Goal: Task Accomplishment & Management: Use online tool/utility

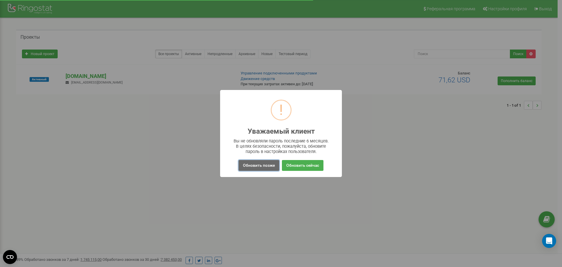
click at [254, 166] on button "Обновить позже" at bounding box center [259, 165] width 41 height 11
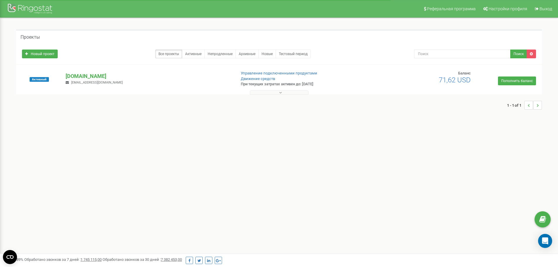
click at [277, 94] on button at bounding box center [279, 92] width 59 height 4
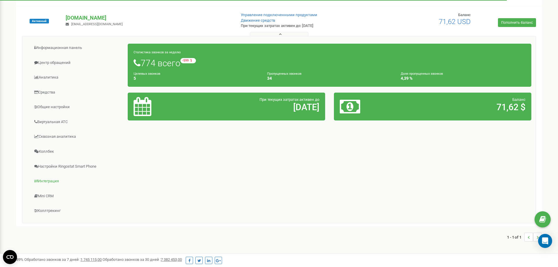
scroll to position [59, 0]
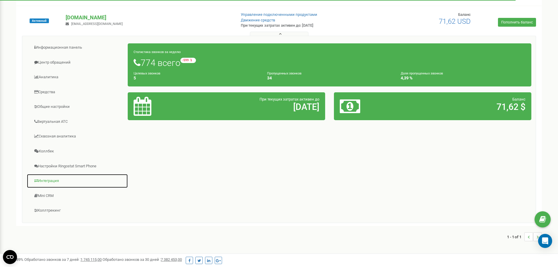
click at [62, 179] on link "Интеграция" at bounding box center [77, 181] width 101 height 14
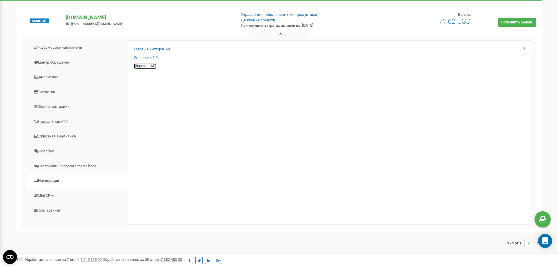
click at [153, 66] on link "Ringostat API" at bounding box center [145, 66] width 23 height 6
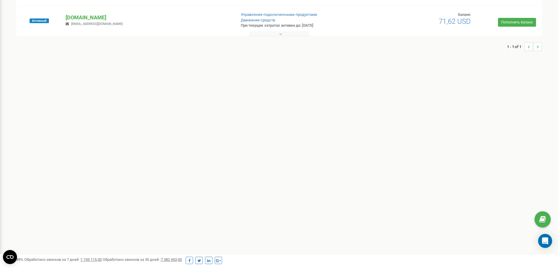
click at [105, 22] on span "[EMAIL_ADDRESS][DOMAIN_NAME]" at bounding box center [97, 24] width 52 height 4
click at [107, 19] on p "[DOMAIN_NAME]" at bounding box center [148, 18] width 165 height 8
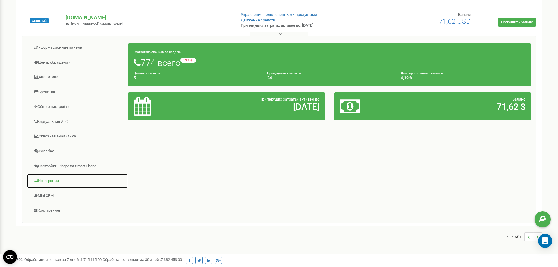
click at [57, 180] on link "Интеграция" at bounding box center [77, 181] width 101 height 14
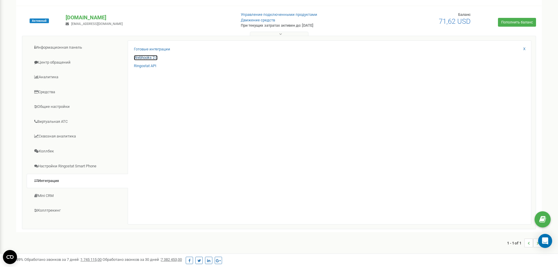
click at [143, 56] on link "Webhooks 2.0" at bounding box center [146, 58] width 24 height 6
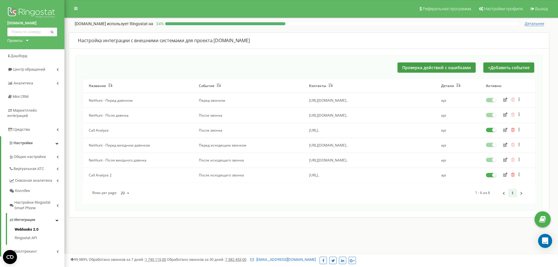
click at [506, 174] on icon "button" at bounding box center [505, 175] width 4 height 4
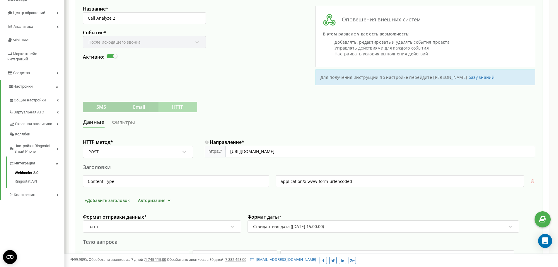
scroll to position [59, 0]
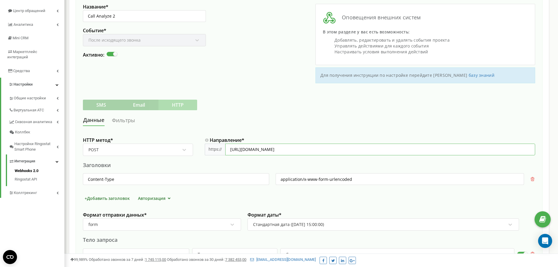
drag, startPoint x: 359, startPoint y: 144, endPoint x: 109, endPoint y: 141, distance: 249.6
click at [109, 141] on div "HTTP метод * POST Направление * https:// https://calls.552022.salespro.com.ua/a…" at bounding box center [309, 149] width 452 height 24
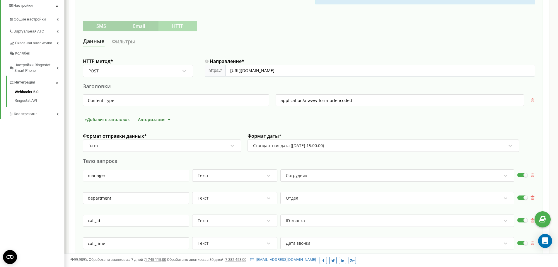
scroll to position [146, 0]
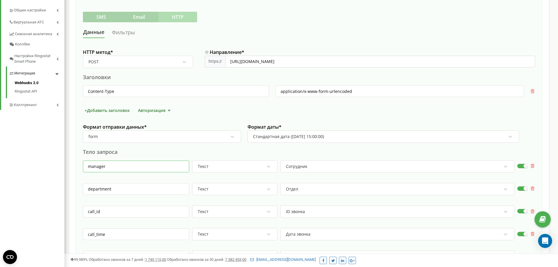
click at [117, 166] on input "manager" at bounding box center [136, 167] width 106 height 12
click at [116, 166] on input "manager" at bounding box center [136, 167] width 106 height 12
click at [349, 163] on div "Сотрудник" at bounding box center [393, 166] width 216 height 10
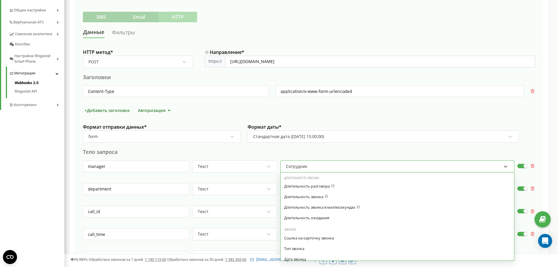
scroll to position [0, 0]
click at [348, 163] on div "Сотрудник" at bounding box center [393, 166] width 216 height 10
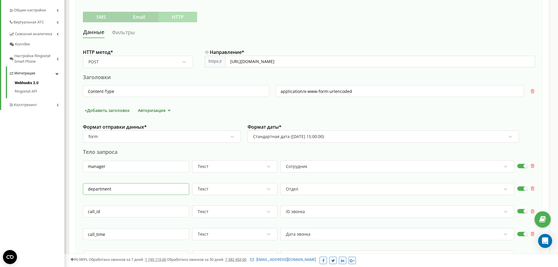
drag, startPoint x: 142, startPoint y: 190, endPoint x: -91, endPoint y: 187, distance: 232.6
click at [0, 187] on html at bounding box center [279, 149] width 558 height 590
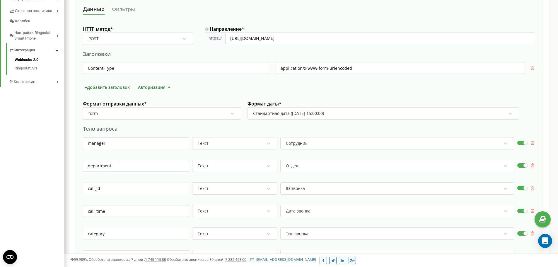
scroll to position [205, 0]
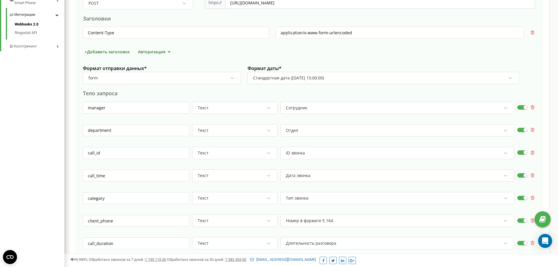
click at [99, 160] on div at bounding box center [136, 162] width 106 height 6
click at [104, 155] on input "call_id" at bounding box center [136, 153] width 106 height 12
click at [127, 180] on input "call_time" at bounding box center [136, 176] width 106 height 12
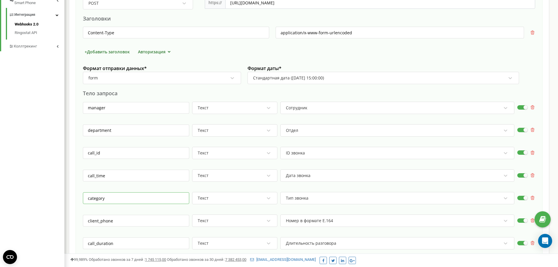
click at [154, 197] on input "category" at bounding box center [136, 198] width 106 height 12
click at [105, 224] on input "client_phone" at bounding box center [136, 221] width 106 height 12
click at [342, 216] on div "option Номер в формате E.164 focused, 0 of 7. 29 results available. Use Up and …" at bounding box center [397, 220] width 234 height 12
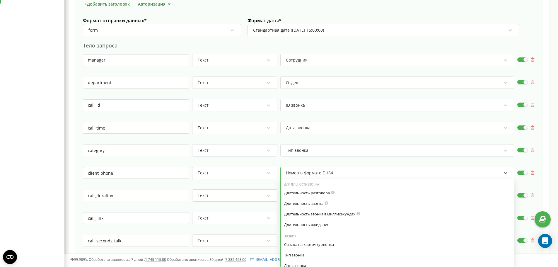
scroll to position [81, 0]
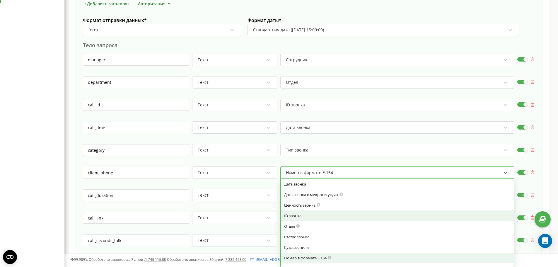
click at [342, 216] on div "ID звонка" at bounding box center [397, 215] width 226 height 5
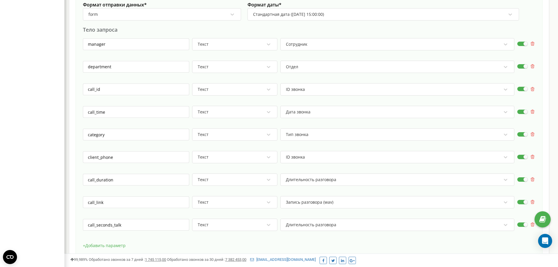
scroll to position [282, 0]
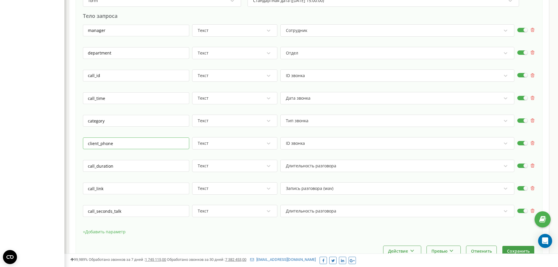
drag, startPoint x: 129, startPoint y: 144, endPoint x: 15, endPoint y: 144, distance: 113.9
click at [21, 144] on div "school.umidasamoienko.com Проекты school.umidasamoienko.com Дашборд Центр обращ…" at bounding box center [279, 13] width 558 height 590
click at [136, 168] on input "call_duration" at bounding box center [136, 166] width 106 height 12
click at [91, 191] on input "call_link" at bounding box center [136, 188] width 106 height 12
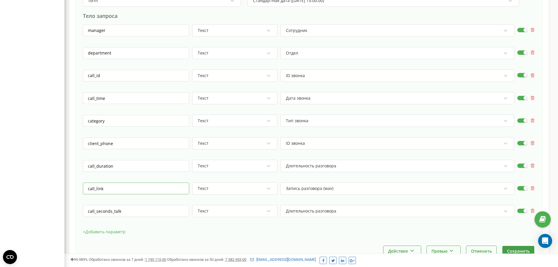
drag, startPoint x: 91, startPoint y: 191, endPoint x: 81, endPoint y: 190, distance: 10.4
click at [91, 191] on input "call_link" at bounding box center [136, 188] width 106 height 12
click at [157, 217] on div at bounding box center [136, 220] width 106 height 6
click at [157, 216] on div "call_seconds_talk" at bounding box center [136, 213] width 106 height 17
click at [157, 214] on input "call_seconds_talk" at bounding box center [136, 211] width 106 height 12
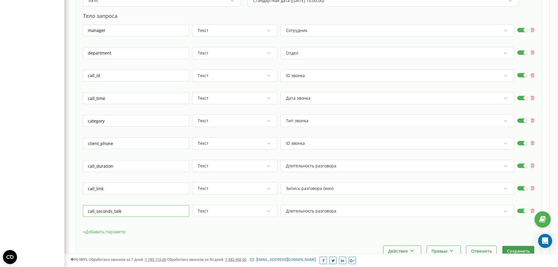
click at [157, 214] on input "call_seconds_talk" at bounding box center [136, 211] width 106 height 12
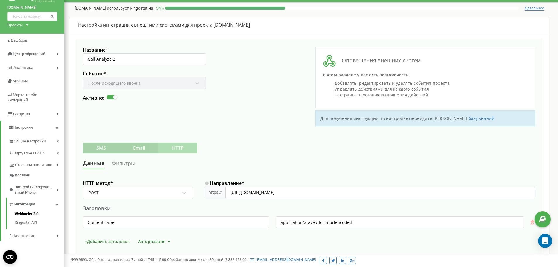
scroll to position [0, 0]
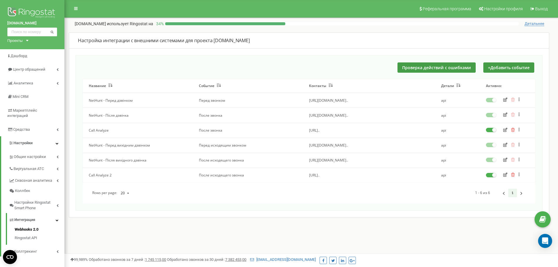
click at [507, 130] on icon "button" at bounding box center [505, 130] width 4 height 4
